Goal: Task Accomplishment & Management: Use online tool/utility

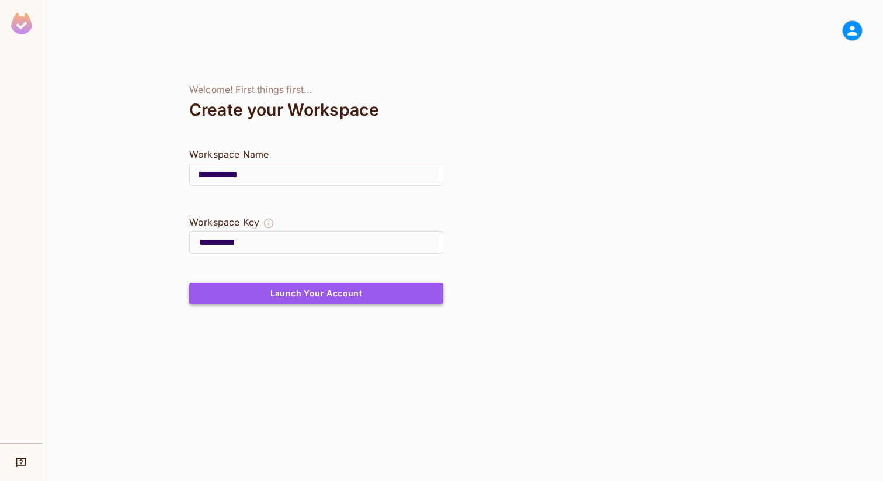
click at [311, 291] on button "Launch Your Account" at bounding box center [316, 293] width 254 height 21
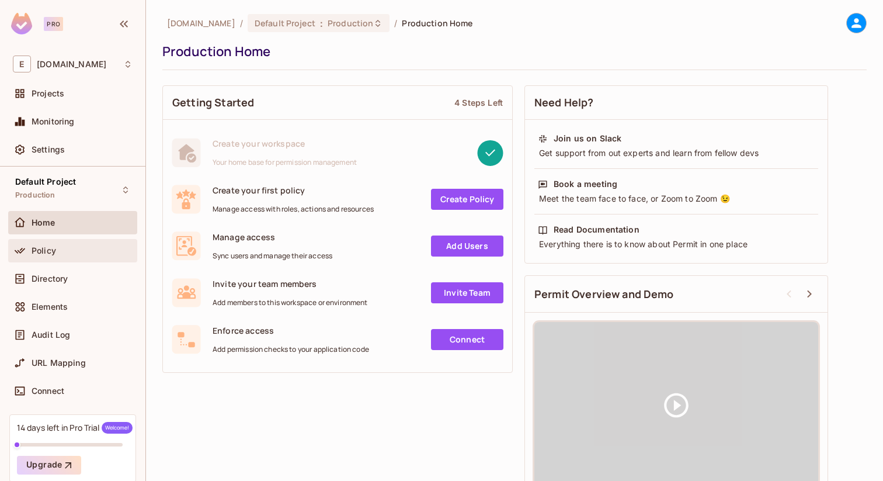
click at [70, 253] on div "Policy" at bounding box center [82, 250] width 101 height 9
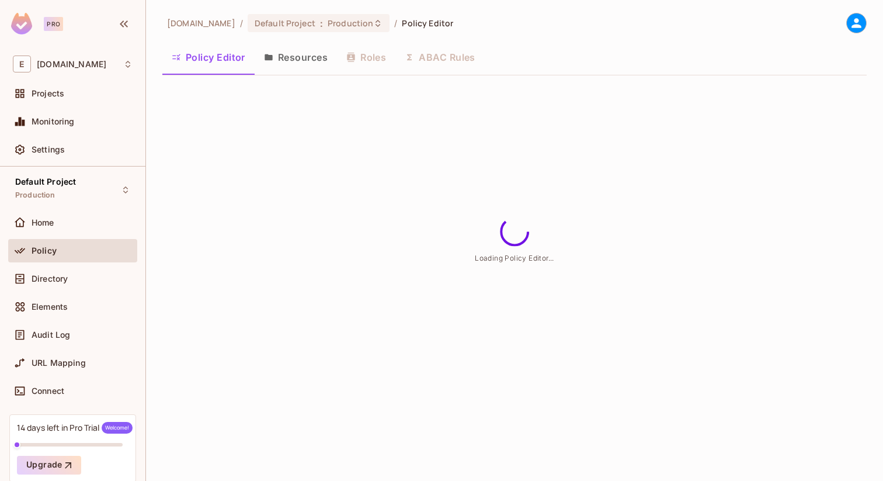
click at [294, 65] on button "Resources" at bounding box center [296, 57] width 82 height 29
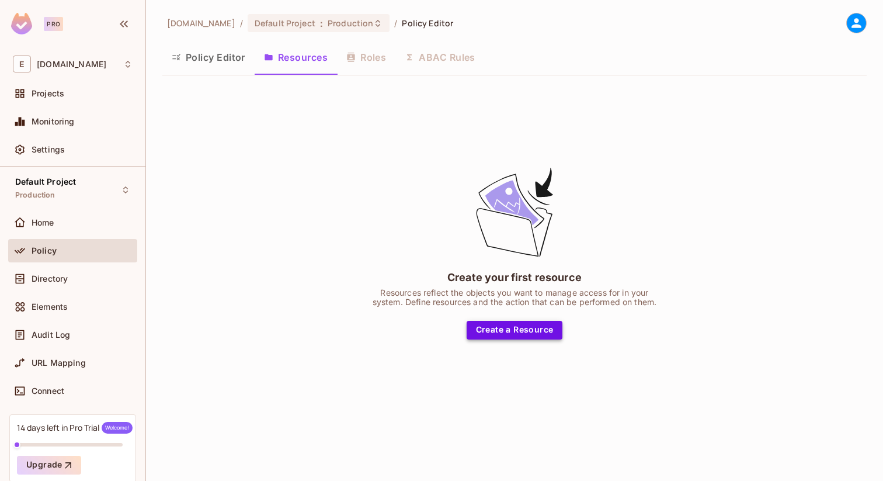
click at [493, 334] on button "Create a Resource" at bounding box center [514, 330] width 96 height 19
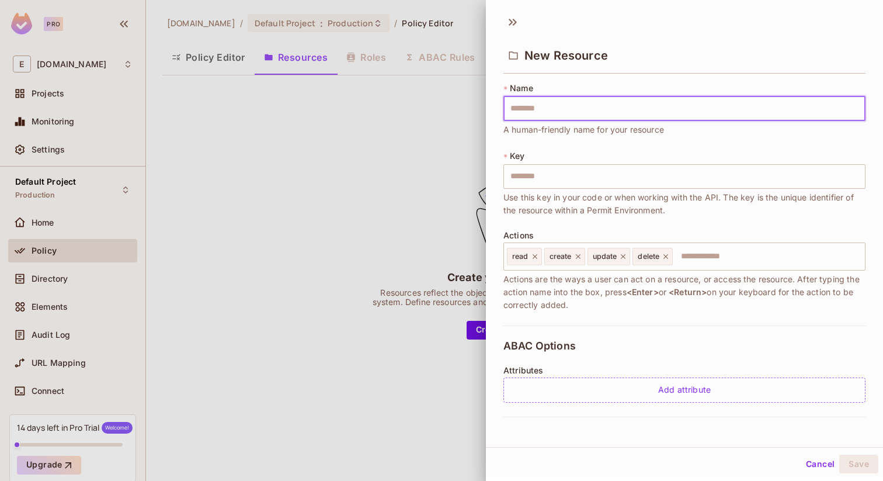
click at [575, 112] on input "text" at bounding box center [684, 108] width 362 height 25
type input "******"
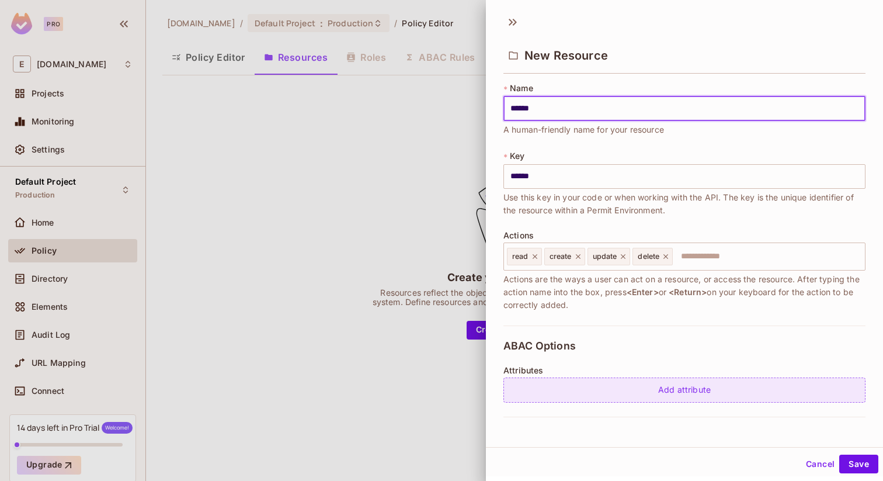
click at [641, 389] on div "Add attribute" at bounding box center [684, 389] width 362 height 25
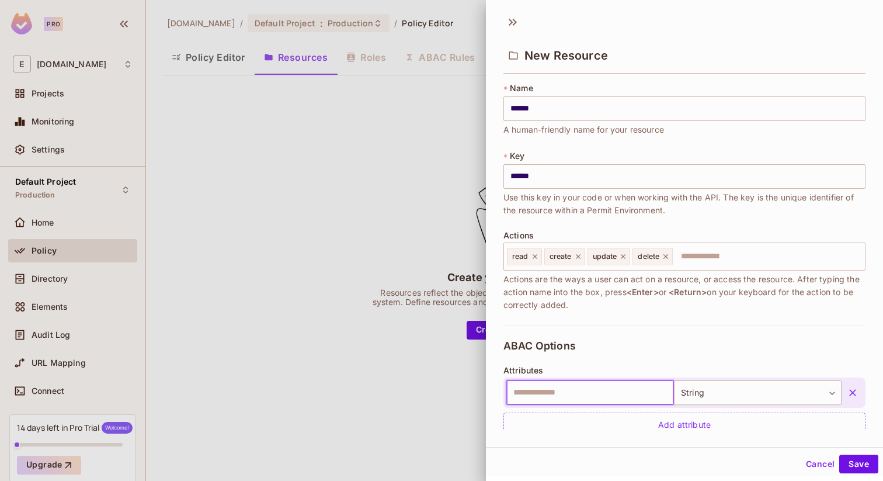
click at [621, 392] on input "text" at bounding box center [590, 392] width 168 height 25
type input "*****"
click at [854, 467] on button "Save" at bounding box center [858, 463] width 39 height 19
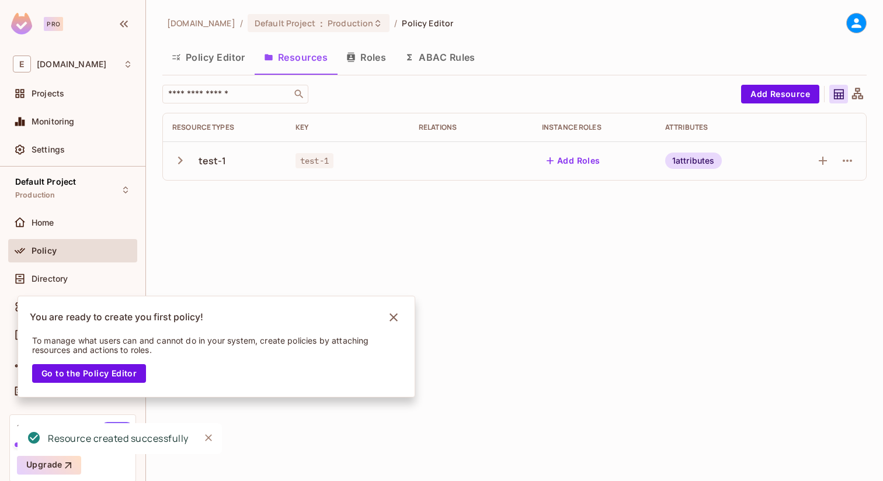
click at [859, 24] on icon at bounding box center [856, 23] width 15 height 15
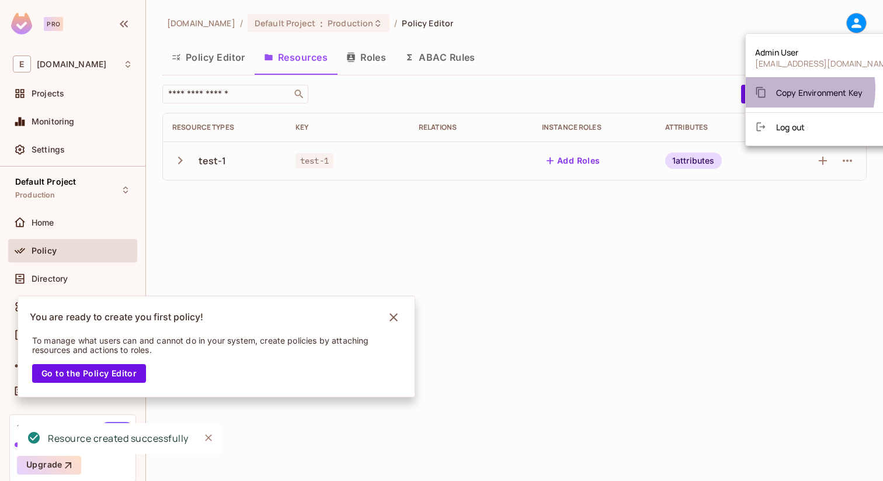
click at [782, 89] on span "Copy Environment Key" at bounding box center [819, 92] width 86 height 11
